Goal: Information Seeking & Learning: Learn about a topic

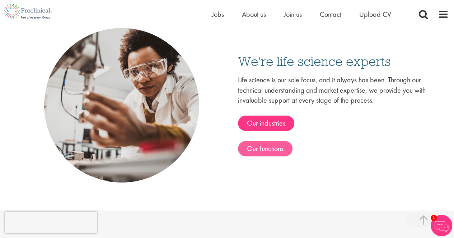
scroll to position [1156, 0]
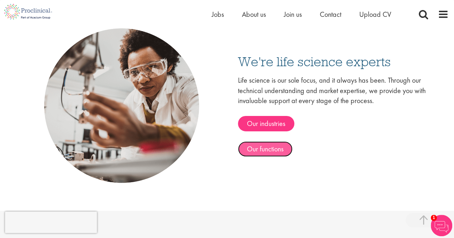
click at [270, 148] on link "Our functions" at bounding box center [265, 149] width 55 height 15
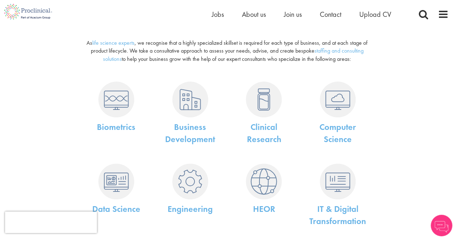
scroll to position [79, 0]
click at [186, 103] on img at bounding box center [190, 99] width 36 height 36
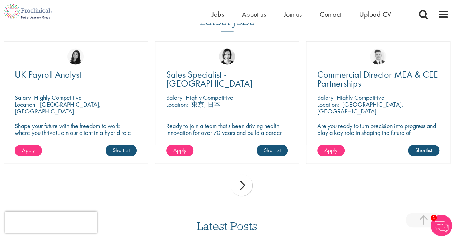
scroll to position [683, 0]
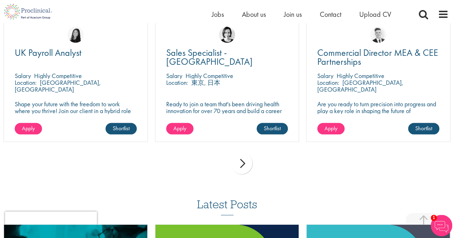
click at [244, 157] on div "next" at bounding box center [242, 164] width 22 height 22
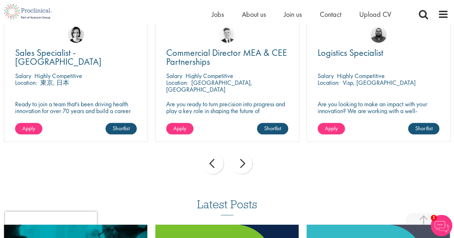
click at [244, 157] on div "next" at bounding box center [242, 164] width 22 height 22
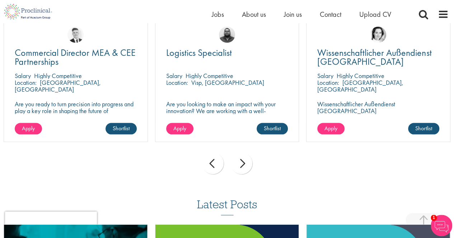
click at [244, 157] on div "next" at bounding box center [242, 164] width 22 height 22
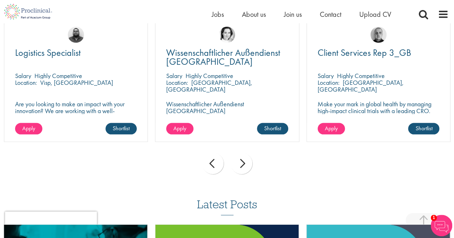
click at [244, 157] on div "next" at bounding box center [242, 164] width 22 height 22
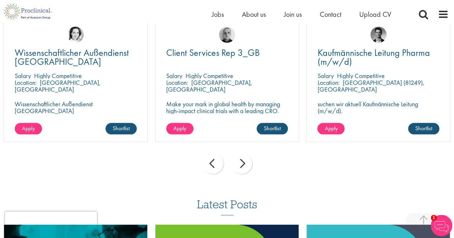
click at [244, 157] on div "next" at bounding box center [242, 164] width 22 height 22
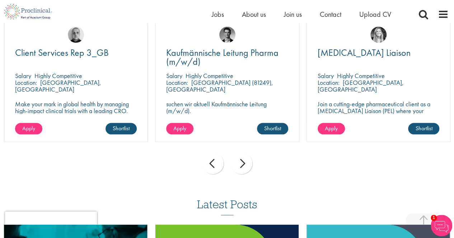
click at [244, 157] on div "next" at bounding box center [242, 164] width 22 height 22
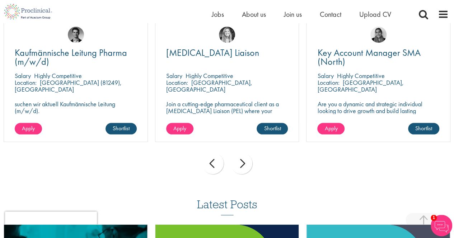
click at [244, 157] on div "next" at bounding box center [242, 164] width 22 height 22
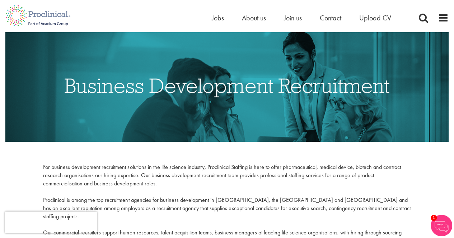
scroll to position [0, 0]
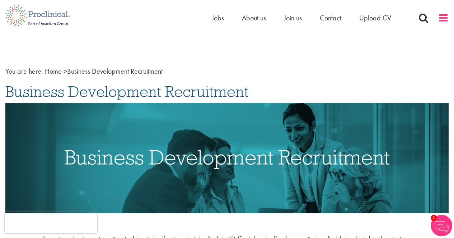
click at [441, 19] on span at bounding box center [442, 18] width 11 height 11
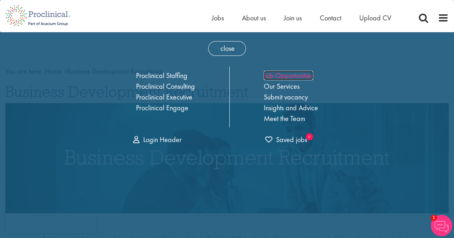
click at [295, 74] on link "Job Opportunities" at bounding box center [288, 75] width 49 height 9
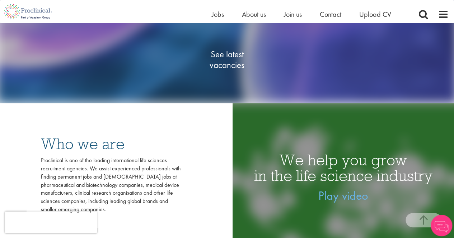
scroll to position [123, 0]
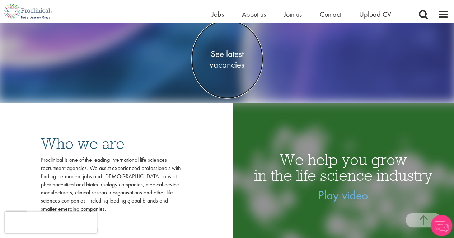
click at [232, 62] on span "See latest vacancies" at bounding box center [227, 59] width 72 height 22
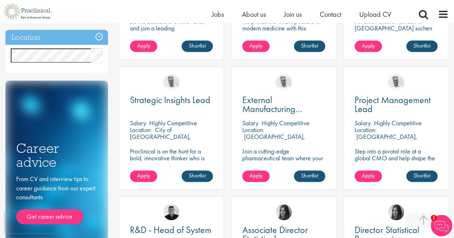
scroll to position [356, 0]
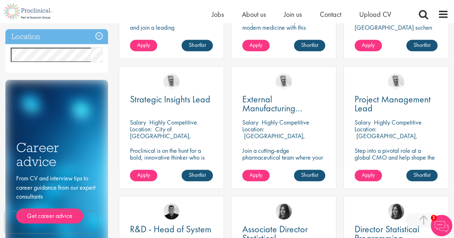
click at [171, 154] on p "Proclinical is on the hunt for a bold, innovative thinker who is ready to help …" at bounding box center [171, 164] width 83 height 34
click at [176, 99] on span "Strategic Insights Lead" at bounding box center [170, 99] width 80 height 12
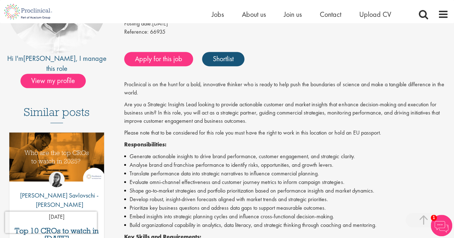
scroll to position [129, 0]
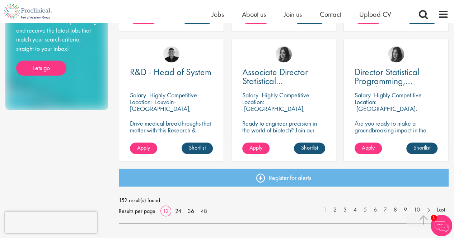
scroll to position [516, 0]
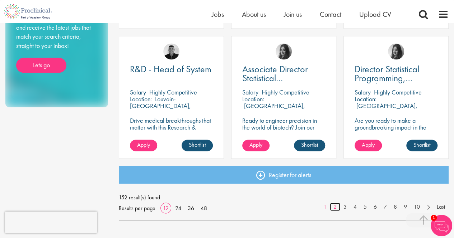
click at [334, 206] on link "2" at bounding box center [335, 207] width 10 height 8
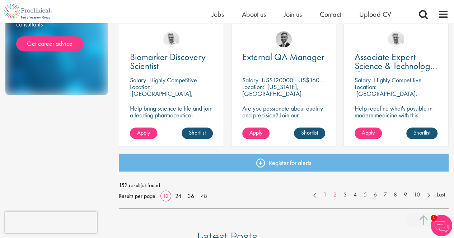
scroll to position [529, 0]
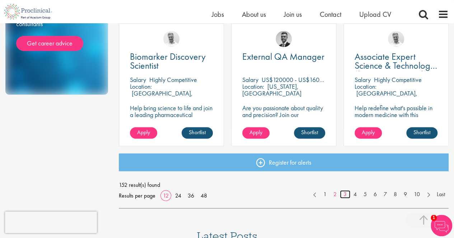
click at [344, 193] on link "3" at bounding box center [345, 194] width 10 height 8
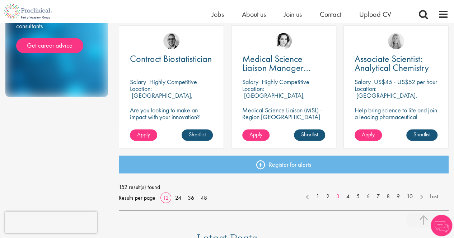
scroll to position [530, 0]
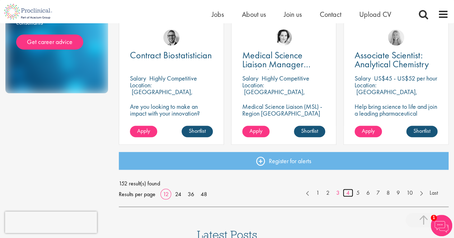
click at [348, 192] on link "4" at bounding box center [347, 193] width 10 height 8
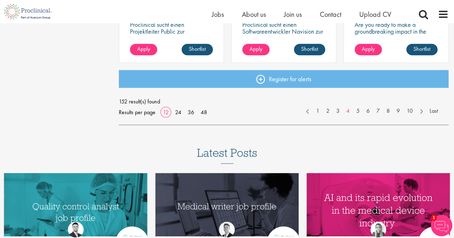
scroll to position [613, 0]
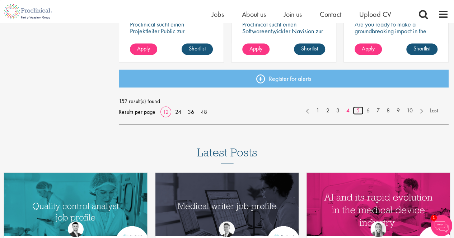
click at [358, 109] on link "5" at bounding box center [357, 110] width 10 height 8
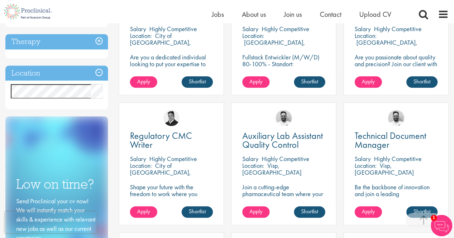
scroll to position [320, 0]
